Goal: Task Accomplishment & Management: Manage account settings

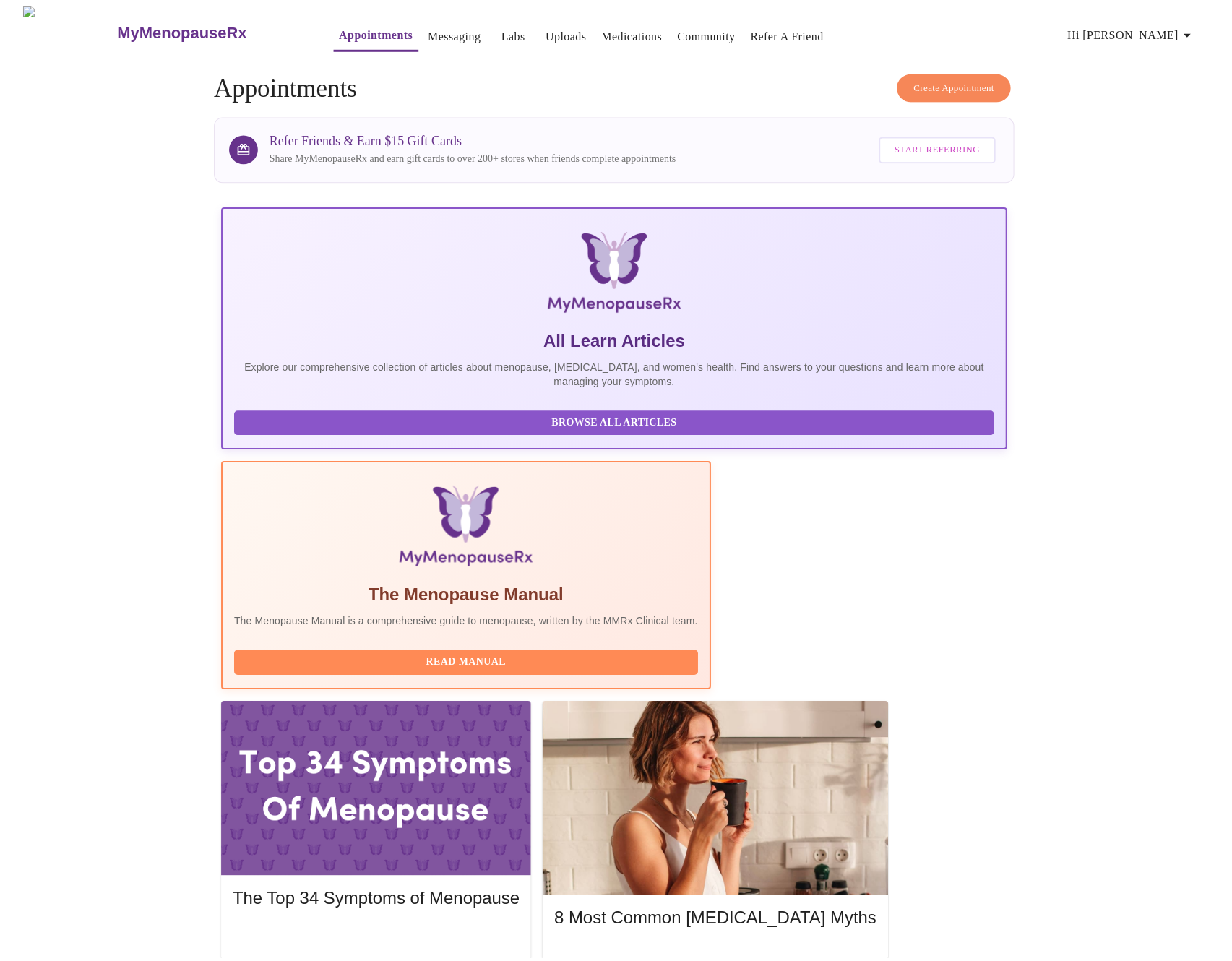
click at [1164, 30] on span "Hi [PERSON_NAME]" at bounding box center [1134, 36] width 129 height 21
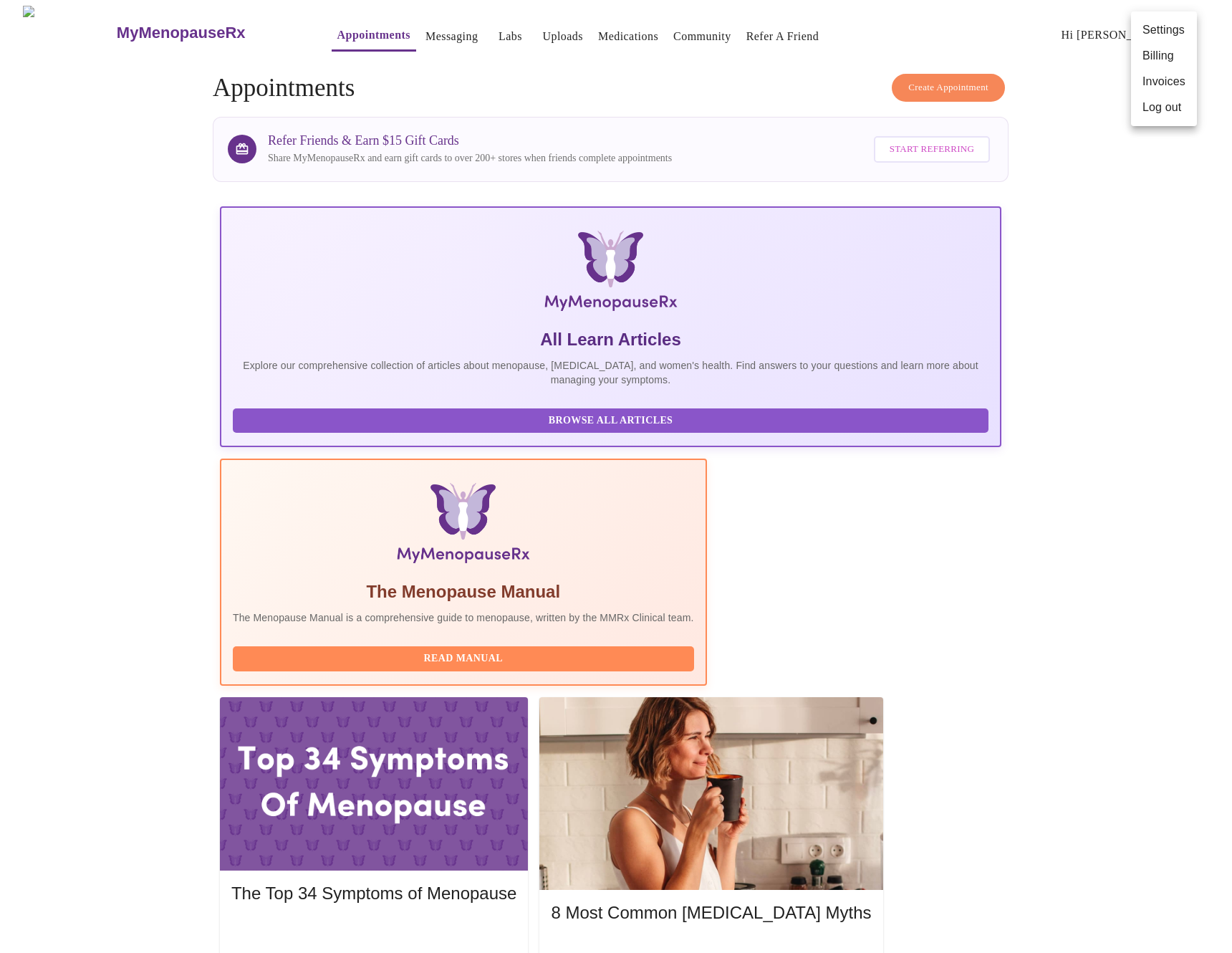
click at [1183, 84] on li "Invoices" at bounding box center [1164, 82] width 66 height 26
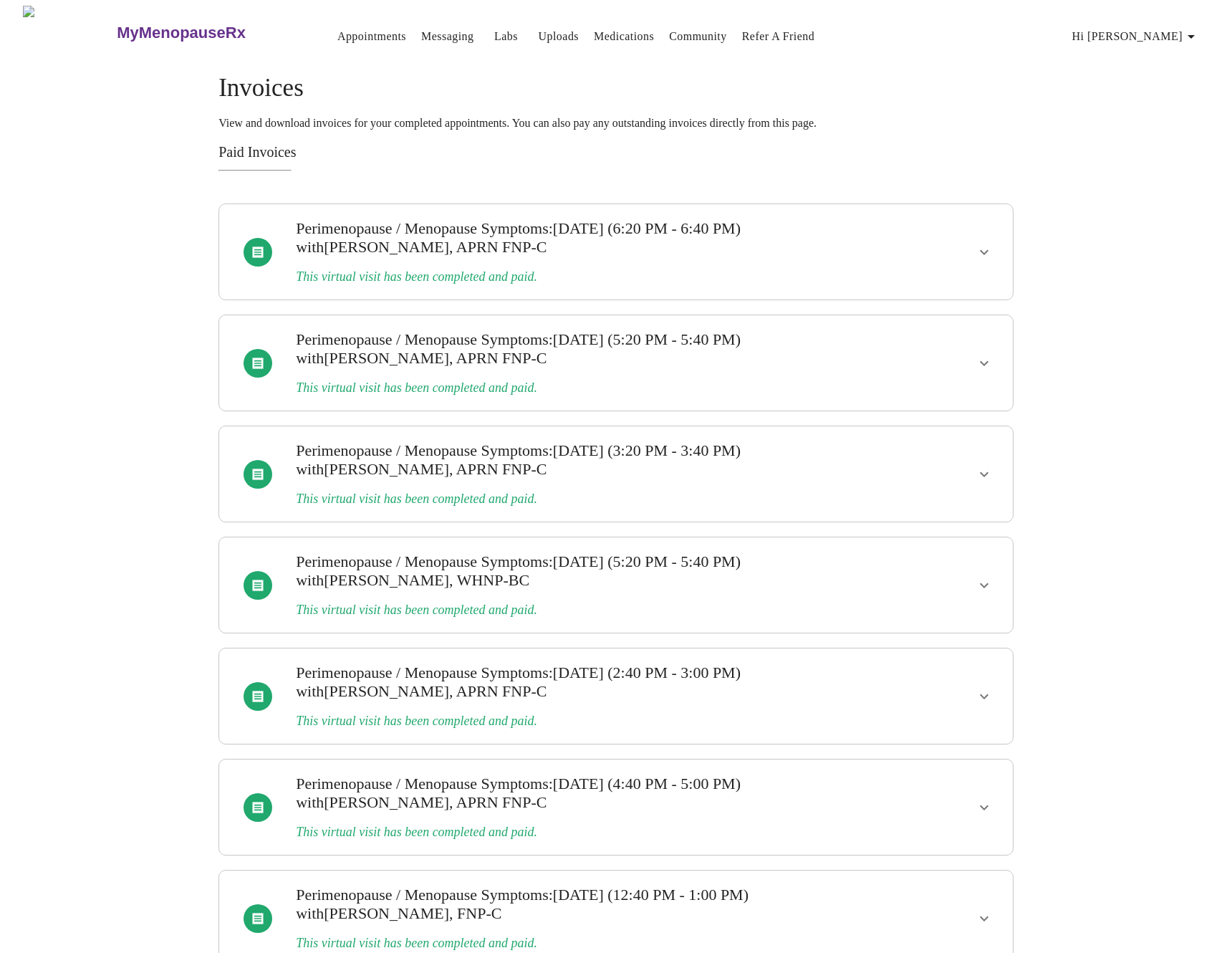
click at [979, 249] on icon "show more" at bounding box center [984, 252] width 17 height 17
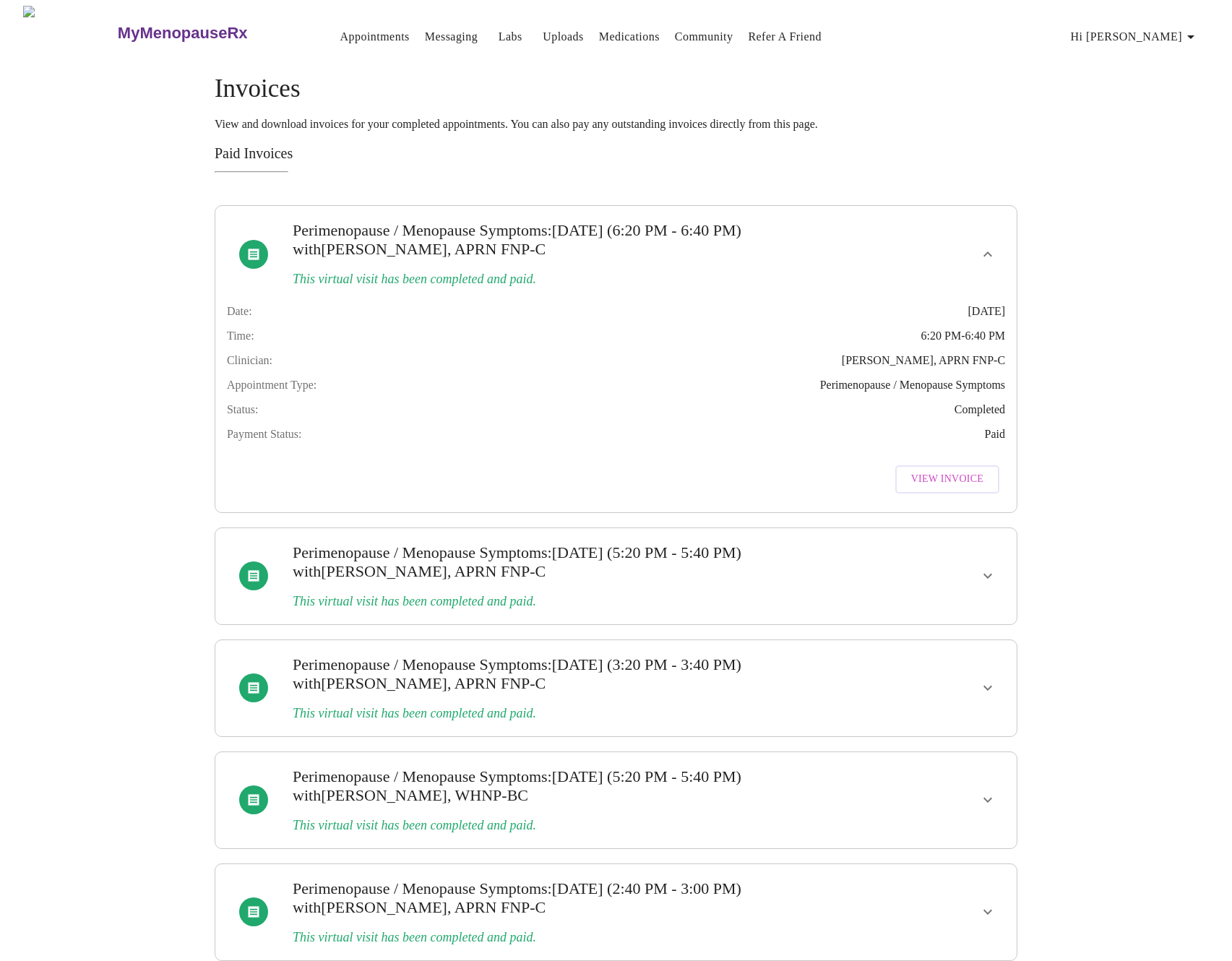
click at [977, 488] on span "View Invoice" at bounding box center [947, 479] width 72 height 18
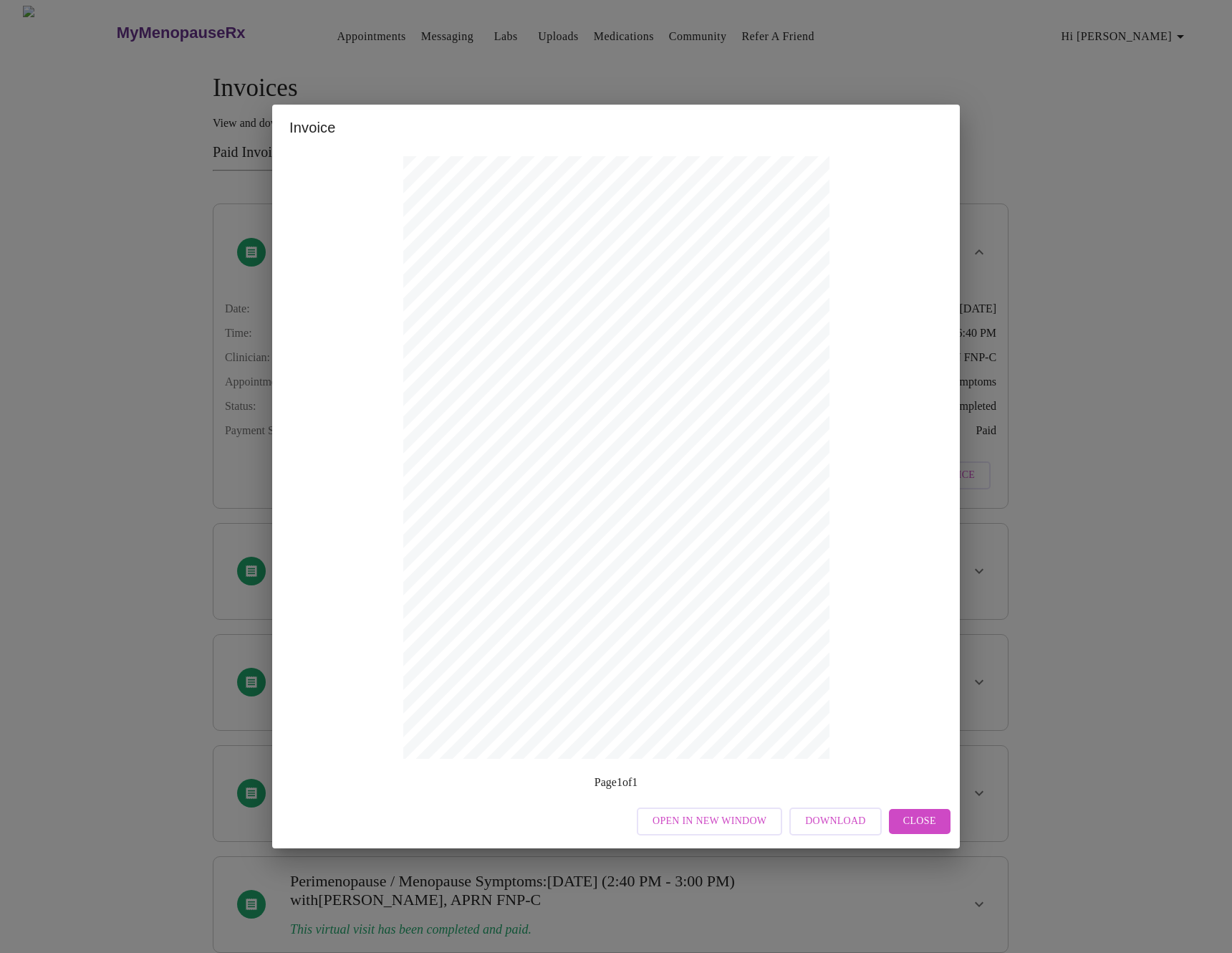
click at [1051, 314] on div "Invoice Appointment Receipt Appointment Number: 13225 Status: paid Date of Serv…" at bounding box center [616, 476] width 1232 height 953
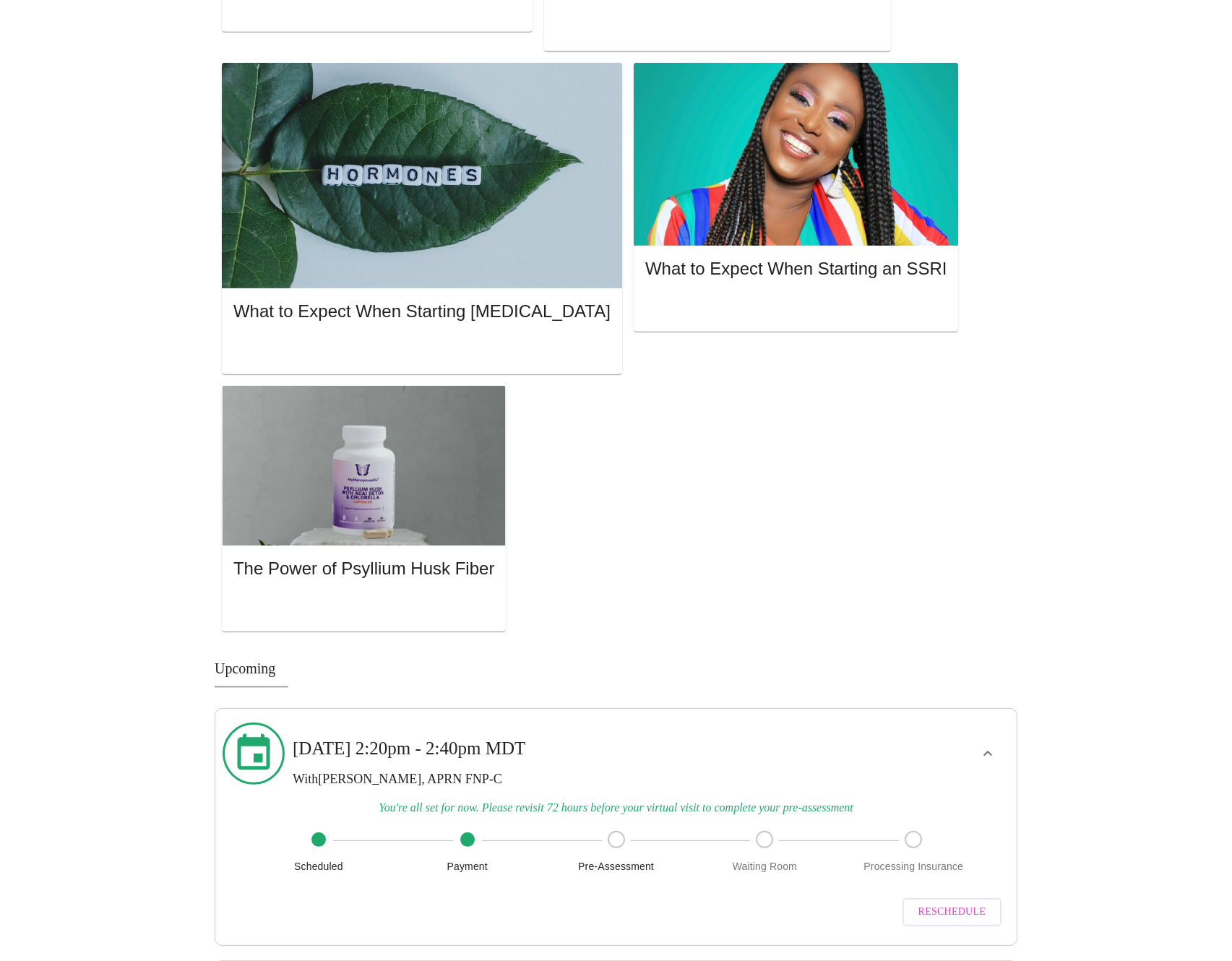
scroll to position [959, 0]
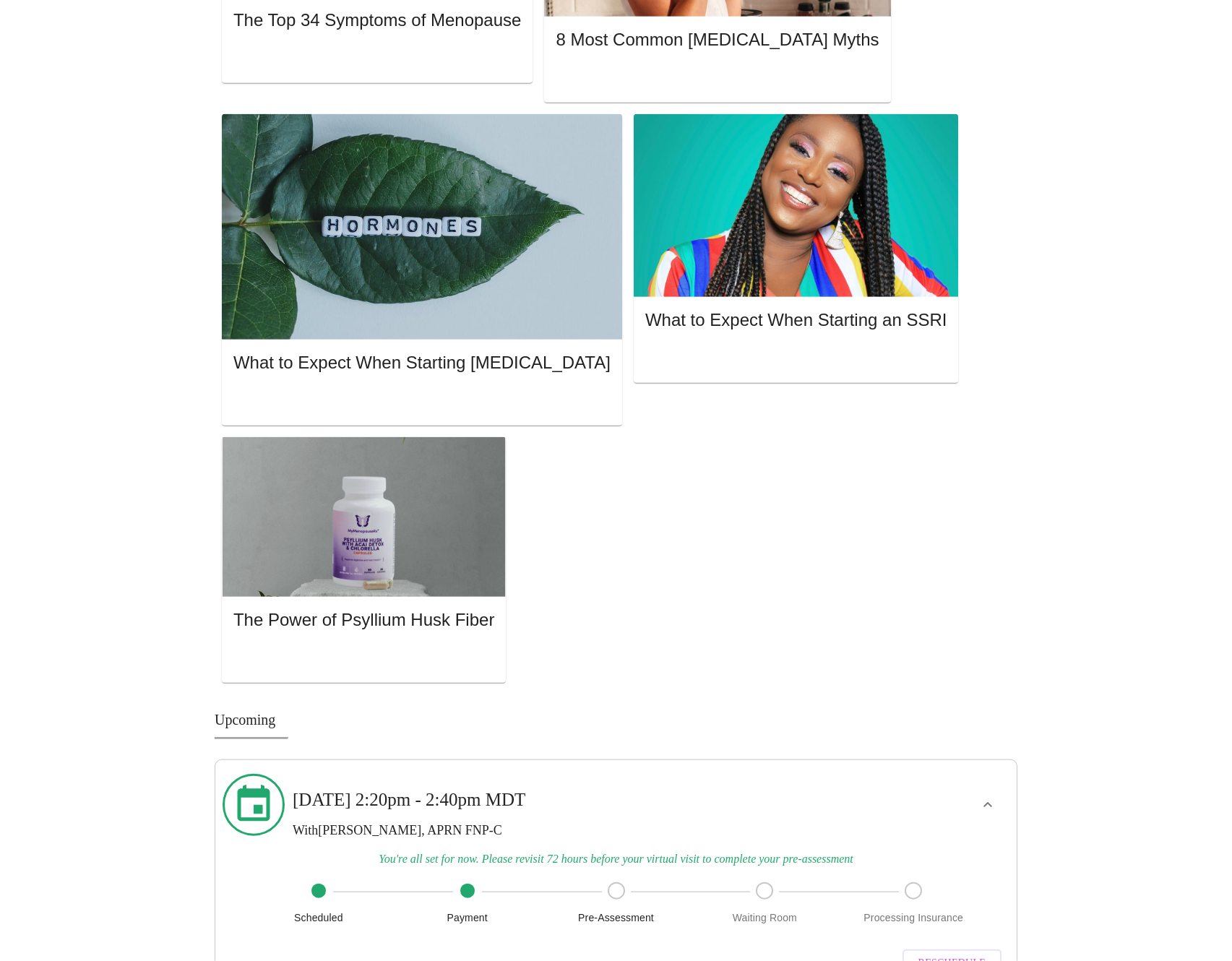
scroll to position [878, 0]
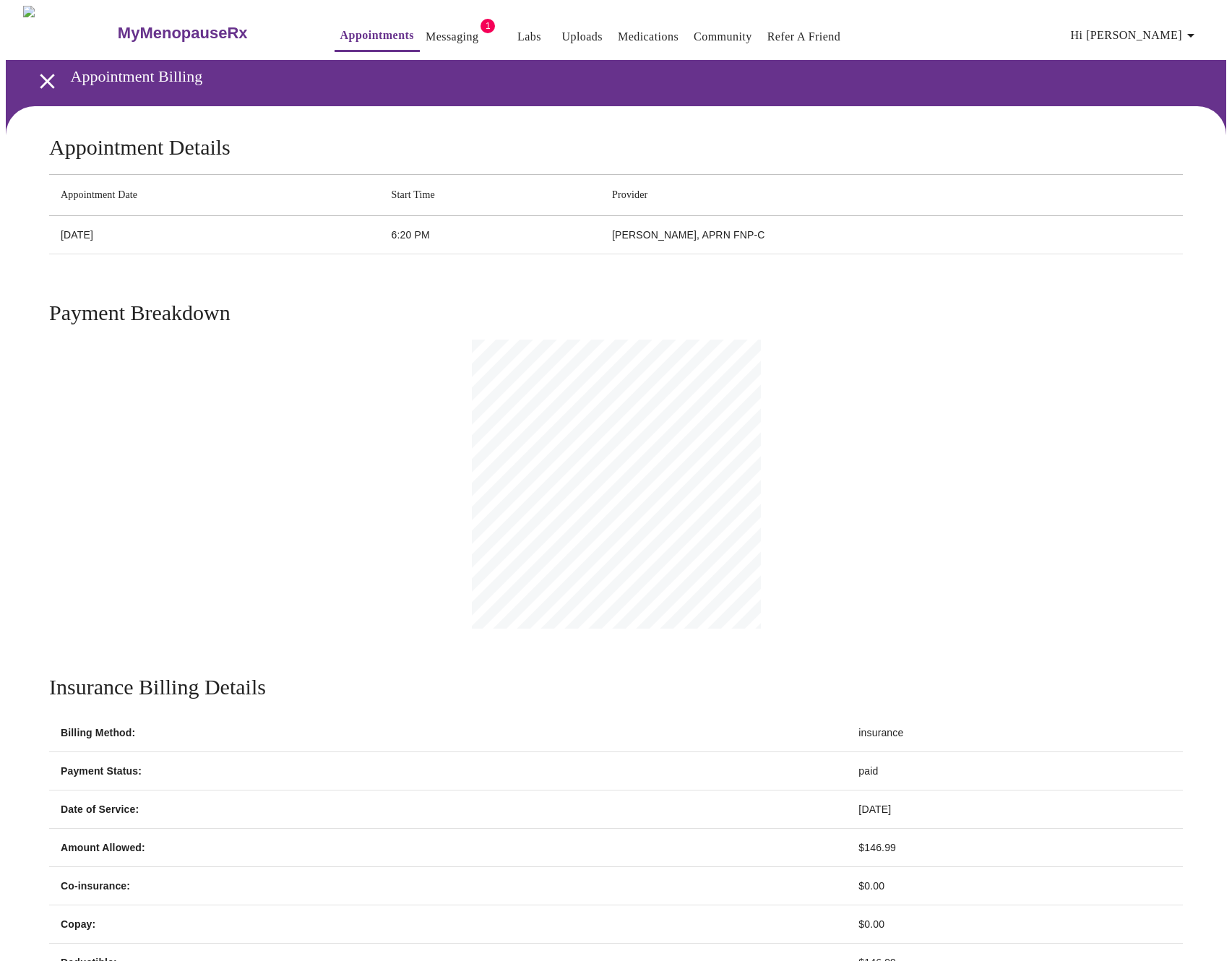
click at [361, 500] on div "Payment Breakdown" at bounding box center [615, 465] width 1133 height 328
